Goal: Task Accomplishment & Management: Complete application form

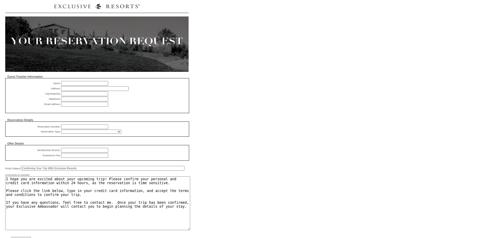
click at [72, 129] on input "text" at bounding box center [84, 127] width 47 height 5
paste input "1815395"
type input "1815395"
click at [75, 134] on select "RD (Comp) - All Exec (Comp) - All Charity (Comp) - Member Donated Charity (Comp…" at bounding box center [91, 132] width 60 height 4
select select "835"
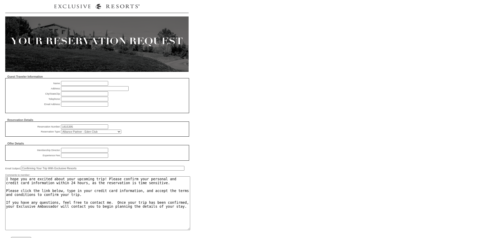
click at [61, 132] on select "RD (Comp) - All Exec (Comp) - All Charity (Comp) - Member Donated Charity (Comp…" at bounding box center [91, 132] width 60 height 4
click at [75, 153] on input "text" at bounding box center [84, 150] width 47 height 5
type input "Exclusive Alliances"
click at [72, 158] on input "text" at bounding box center [84, 155] width 47 height 5
type input "$0"
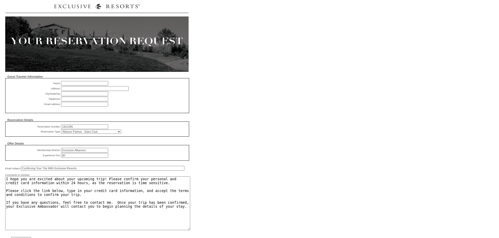
drag, startPoint x: 41, startPoint y: 173, endPoint x: 20, endPoint y: 168, distance: 21.1
click at [20, 168] on div "Guest Traveler Information Name: Please enter guest name Address: Please enter …" at bounding box center [96, 159] width 183 height 168
type input "Action Required to Confirm Your Trip With Exclusive Resorts"
click at [84, 89] on input "text" at bounding box center [95, 88] width 68 height 5
type input "PLEASE UPDATE"
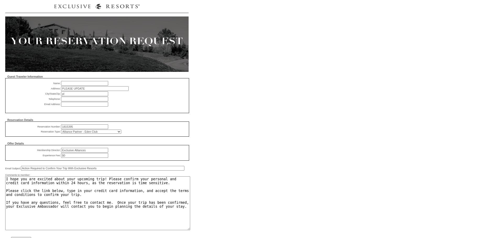
type input "PLEASE UPDATE"
paste input "[PERSON_NAME]"
click at [74, 83] on input "[PERSON_NAME]" at bounding box center [84, 83] width 47 height 5
type input "[PERSON_NAME]"
paste input "[EMAIL_ADDRESS][DOMAIN_NAME]"
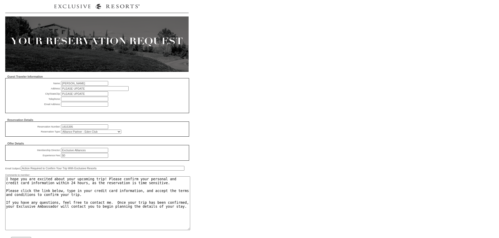
click at [70, 106] on input "text" at bounding box center [84, 104] width 47 height 5
type input "[EMAIL_ADDRESS][DOMAIN_NAME]"
paste input "07824143141"
click at [77, 101] on input "text" at bounding box center [84, 99] width 47 height 5
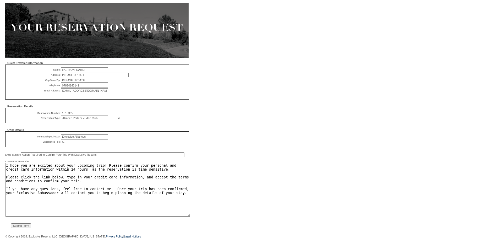
type input "07824143141"
click at [20, 224] on input "Submit Form" at bounding box center [21, 226] width 20 height 5
